Goal: Information Seeking & Learning: Find specific fact

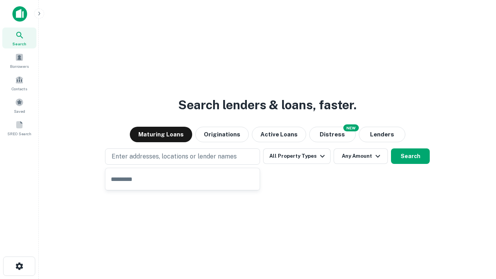
type input "**********"
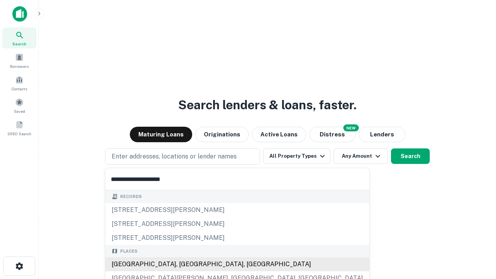
click at [185, 264] on div "Santa Monica, CA, USA" at bounding box center [237, 264] width 264 height 14
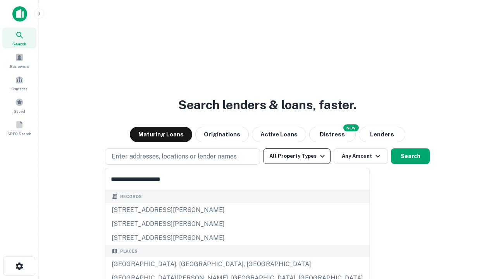
click at [297, 156] on button "All Property Types" at bounding box center [296, 156] width 67 height 16
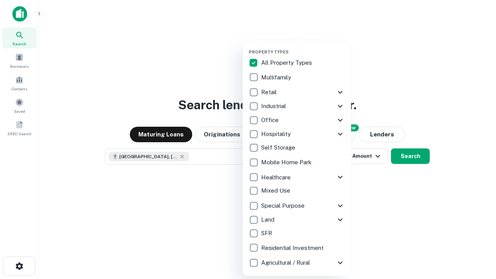
click at [303, 47] on button "button" at bounding box center [303, 47] width 109 height 0
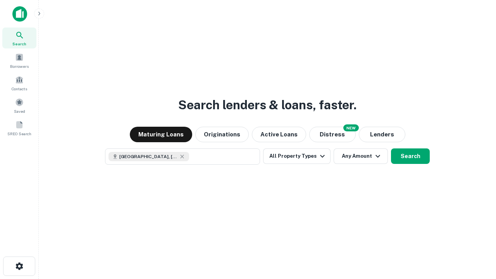
scroll to position [12, 0]
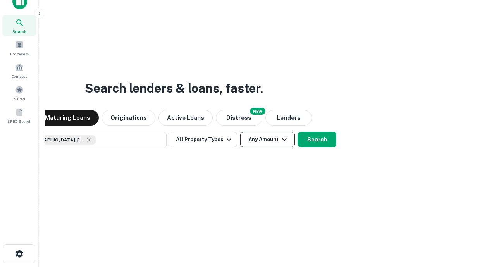
click at [240, 132] on button "Any Amount" at bounding box center [267, 140] width 54 height 16
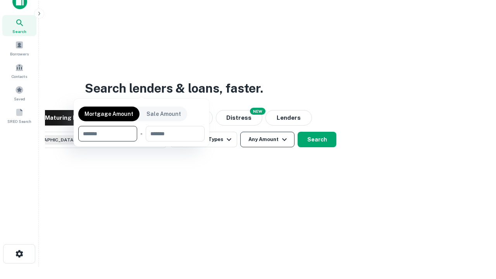
scroll to position [56, 219]
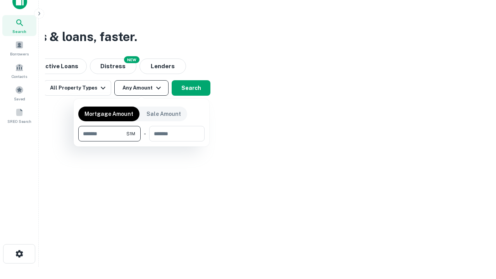
type input "*******"
click at [141, 141] on button "button" at bounding box center [141, 141] width 126 height 0
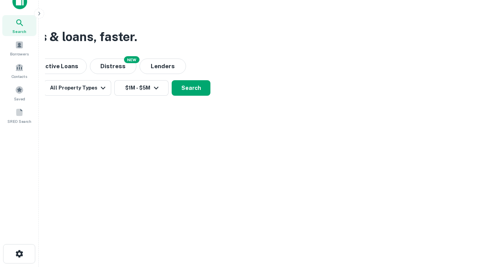
scroll to position [12, 0]
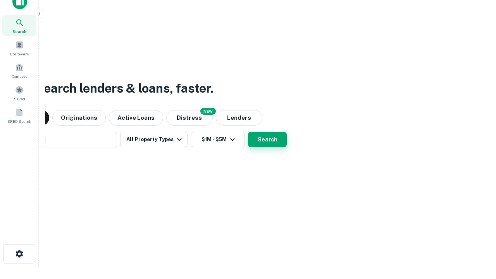
click at [248, 132] on button "Search" at bounding box center [267, 140] width 39 height 16
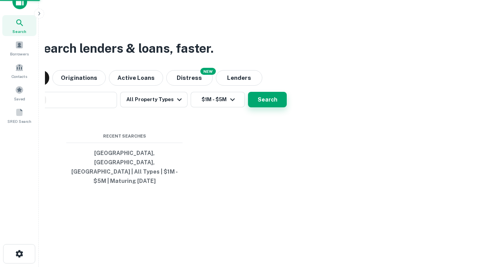
scroll to position [25, 219]
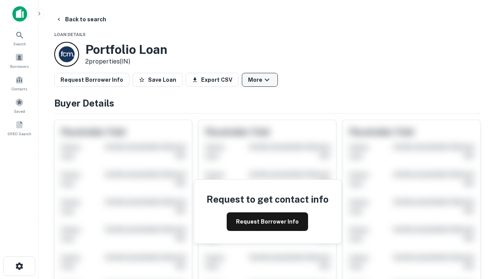
click at [260, 80] on button "More" at bounding box center [260, 80] width 36 height 14
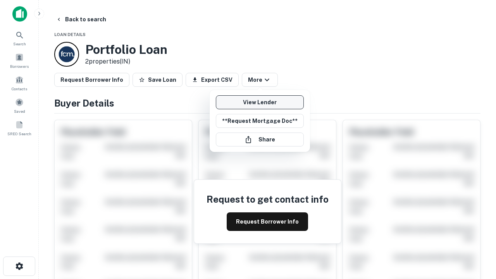
click at [260, 102] on link "View Lender" at bounding box center [260, 102] width 88 height 14
